Goal: Task Accomplishment & Management: Manage account settings

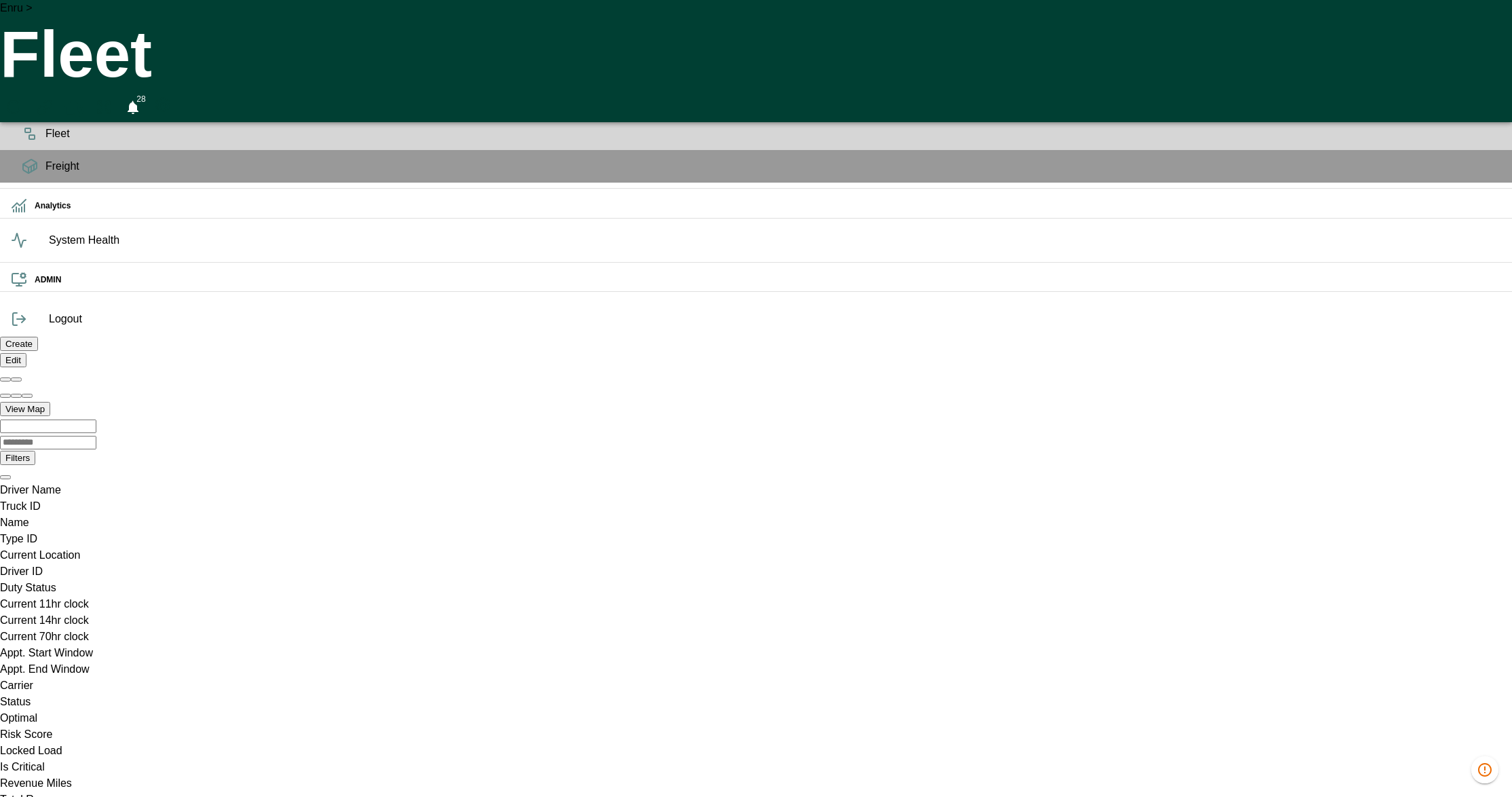
scroll to position [0, 964830]
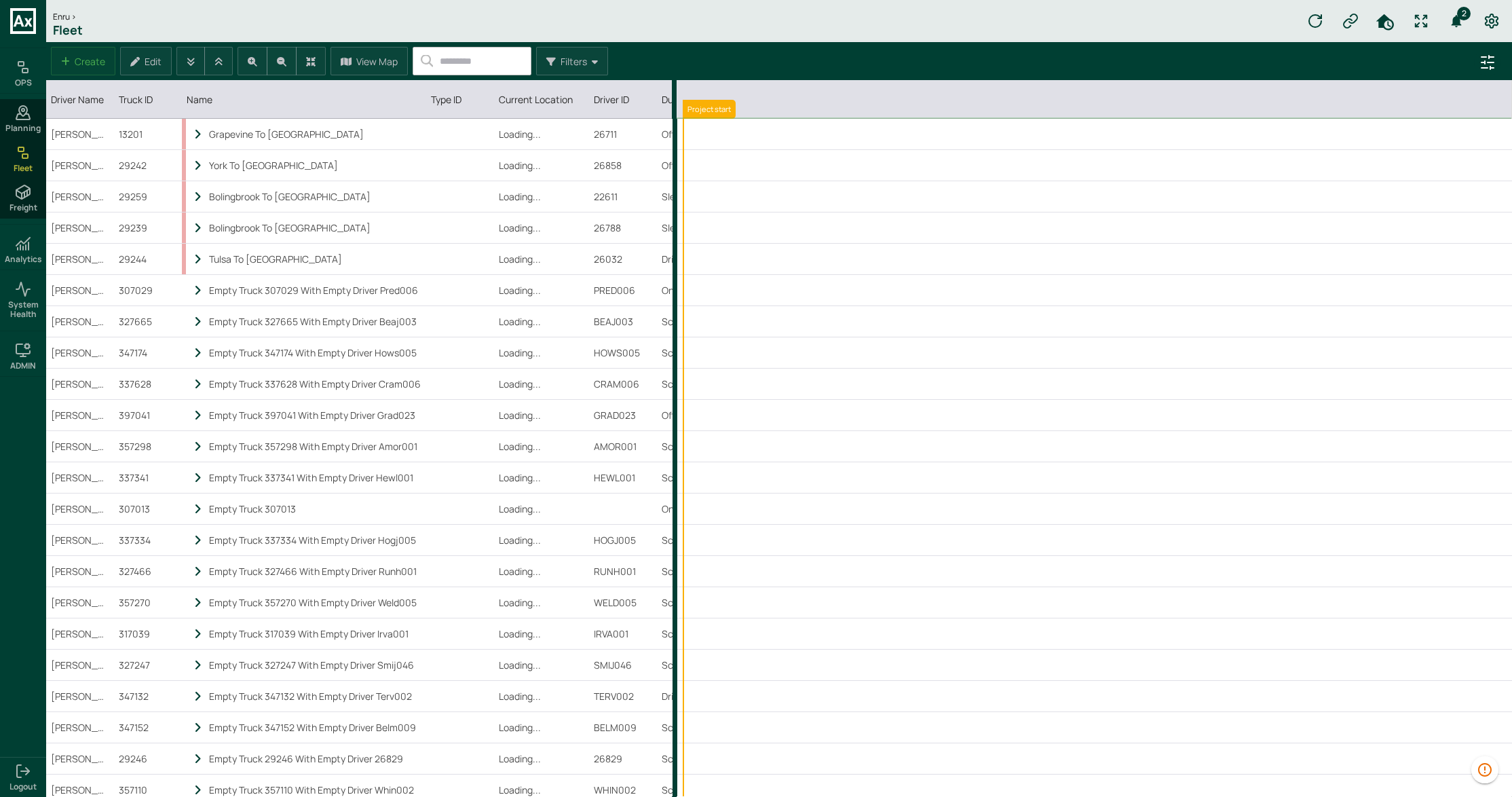
scroll to position [0, 5629]
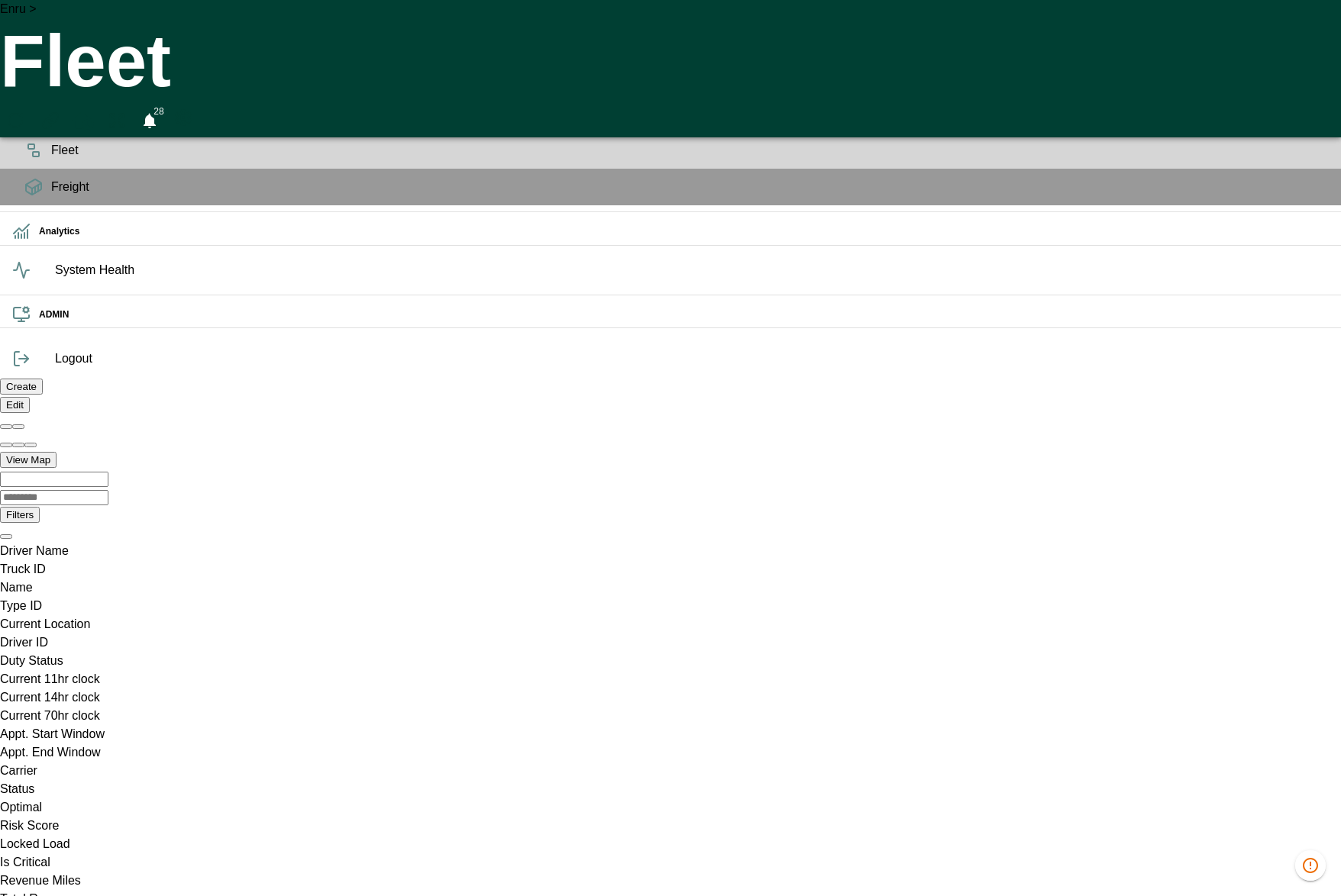
scroll to position [0, 1085323]
